Goal: Complete application form

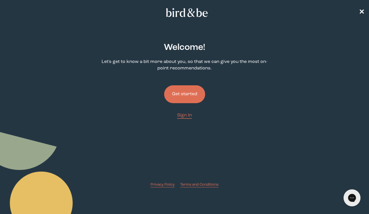
click at [190, 96] on button "Get started" at bounding box center [184, 94] width 41 height 18
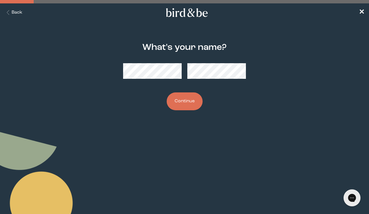
click at [186, 97] on button "Continue" at bounding box center [185, 101] width 36 height 18
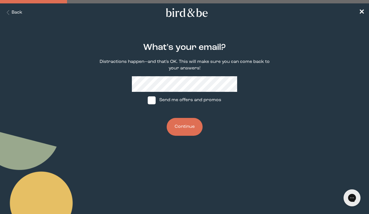
click at [182, 99] on label "Send me offers and promos" at bounding box center [184, 100] width 84 height 17
click at [148, 100] on input "Send me offers and promos" at bounding box center [148, 100] width 0 height 0
checkbox input "true"
click at [185, 124] on button "Continue" at bounding box center [185, 127] width 36 height 18
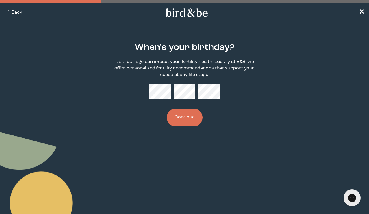
click at [181, 120] on button "Continue" at bounding box center [185, 117] width 36 height 18
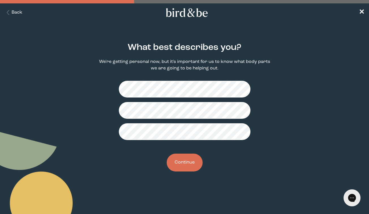
click at [188, 159] on button "Continue" at bounding box center [185, 163] width 36 height 18
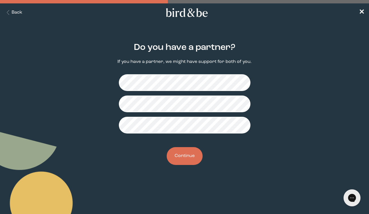
click at [190, 153] on button "Continue" at bounding box center [185, 156] width 36 height 18
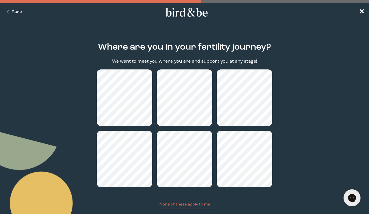
scroll to position [36, 0]
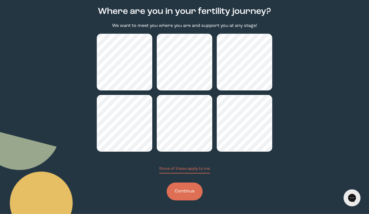
click at [186, 191] on button "Continue" at bounding box center [185, 191] width 36 height 18
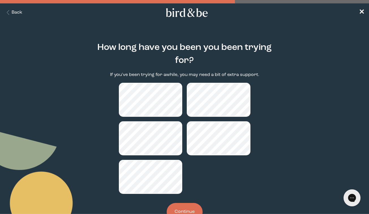
scroll to position [17, 0]
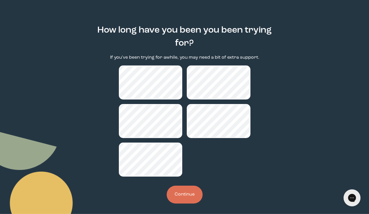
click at [181, 198] on button "Continue" at bounding box center [185, 195] width 36 height 18
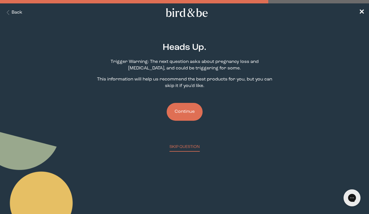
click at [194, 116] on button "Continue" at bounding box center [185, 112] width 36 height 18
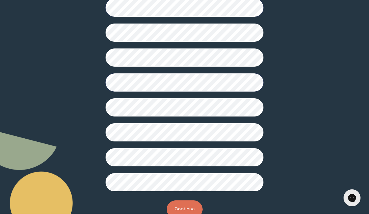
scroll to position [140, 0]
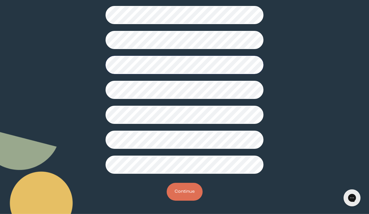
click at [173, 191] on button "Continue" at bounding box center [185, 192] width 36 height 18
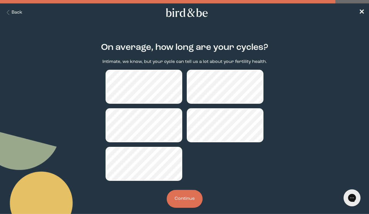
click at [174, 201] on button "Continue" at bounding box center [185, 199] width 36 height 18
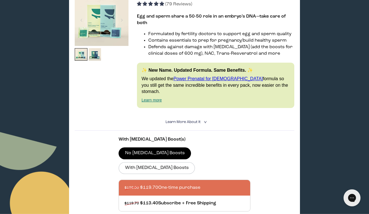
scroll to position [115, 0]
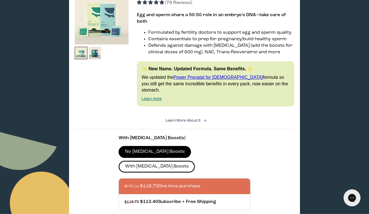
click at [190, 161] on label "With [MEDICAL_DATA] Boosts" at bounding box center [157, 167] width 76 height 12
click at [0, 0] on input "With [MEDICAL_DATA] Boosts" at bounding box center [0, 0] width 0 height 0
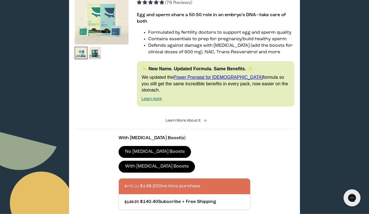
click at [158, 146] on label "No [MEDICAL_DATA] Boosts" at bounding box center [155, 152] width 73 height 12
click at [0, 0] on input "No [MEDICAL_DATA] Boosts" at bounding box center [0, 0] width 0 height 0
click at [185, 161] on label "With [MEDICAL_DATA] Boosts" at bounding box center [157, 167] width 76 height 12
click at [0, 0] on input "With [MEDICAL_DATA] Boosts" at bounding box center [0, 0] width 0 height 0
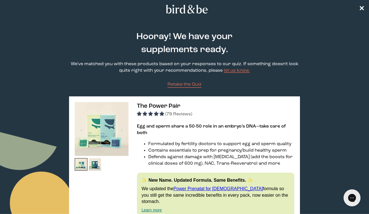
scroll to position [0, 0]
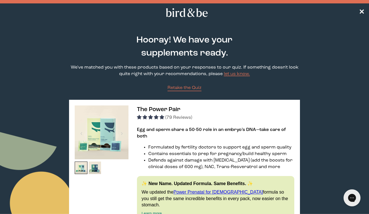
click at [181, 117] on span "(79 Reviews)" at bounding box center [178, 117] width 27 height 5
click at [154, 108] on span "The Power Pair" at bounding box center [158, 110] width 43 height 6
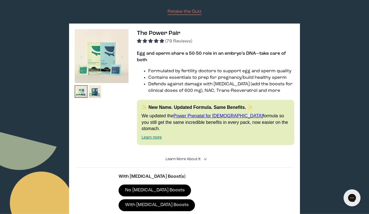
scroll to position [76, 0]
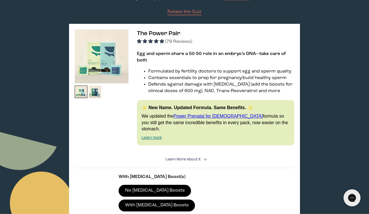
click at [185, 157] on span "Learn More About it" at bounding box center [183, 159] width 35 height 4
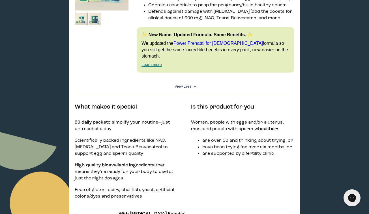
scroll to position [128, 0]
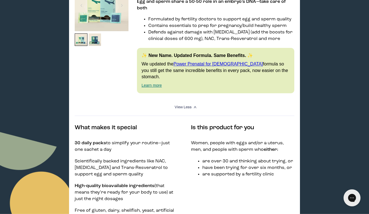
click at [160, 83] on link "Learn more" at bounding box center [152, 85] width 20 height 5
